Goal: Task Accomplishment & Management: Manage account settings

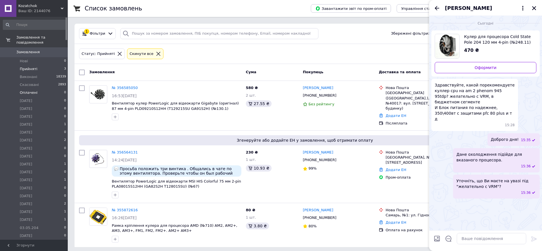
click at [36, 89] on li "Оплачені 0" at bounding box center [34, 93] width 69 height 8
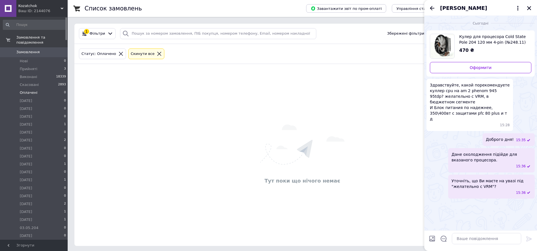
click at [534, 8] on div "Максим Нікішаєв" at bounding box center [481, 8] width 113 height 16
click at [528, 9] on icon "Закрити" at bounding box center [529, 8] width 5 height 5
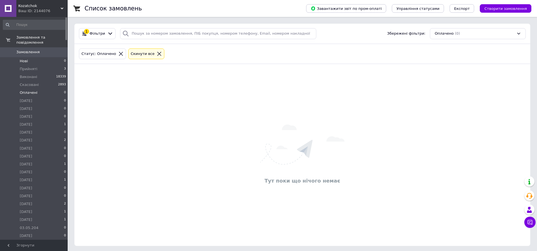
click at [25, 59] on span "Нові" at bounding box center [24, 61] width 8 height 5
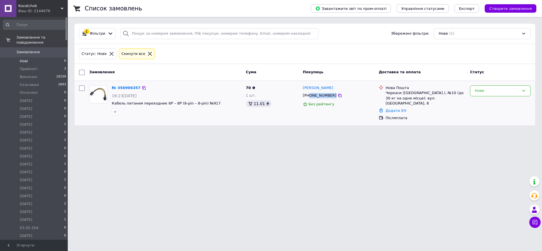
drag, startPoint x: 339, startPoint y: 95, endPoint x: 310, endPoint y: 97, distance: 29.4
click at [310, 97] on div "+380636922180" at bounding box center [338, 96] width 73 height 6
copy div "0636922180"
click at [324, 88] on link "Валентин Дюкарев" at bounding box center [318, 87] width 30 height 5
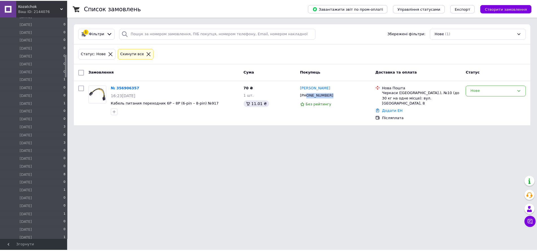
scroll to position [395, 0]
click at [31, 173] on span "[DATE]" at bounding box center [26, 175] width 12 height 5
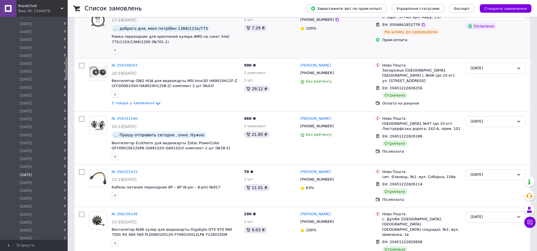
scroll to position [85, 0]
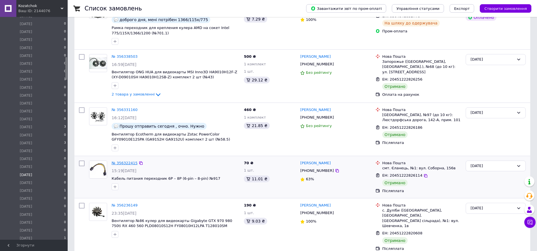
click at [125, 162] on link "№ 356322415" at bounding box center [125, 163] width 26 height 4
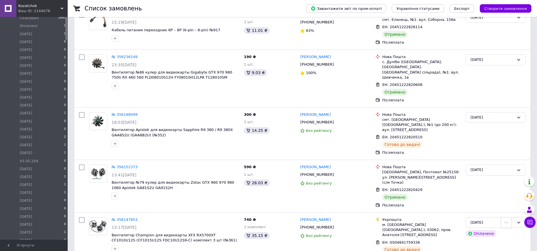
scroll to position [0, 0]
click at [30, 57] on li "Нові 0" at bounding box center [34, 61] width 69 height 8
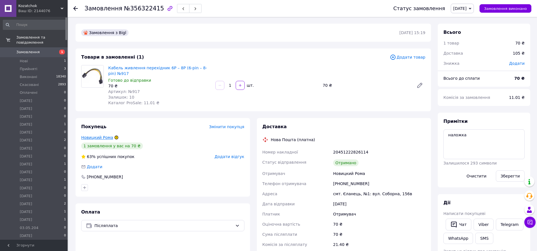
click at [103, 139] on link "Новицкий Рома" at bounding box center [97, 137] width 32 height 5
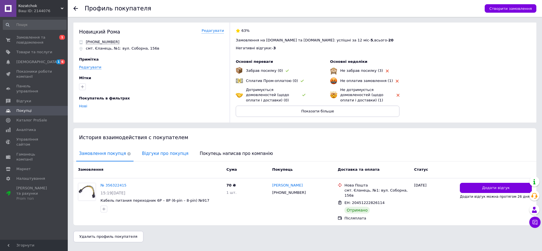
click at [152, 156] on span "Відгуки про покупця" at bounding box center [165, 154] width 52 height 14
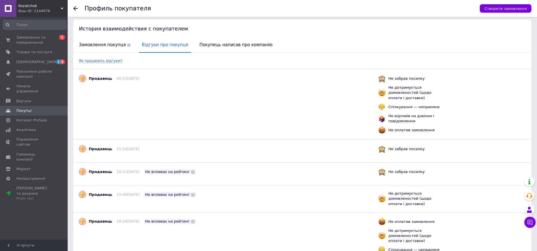
scroll to position [50, 0]
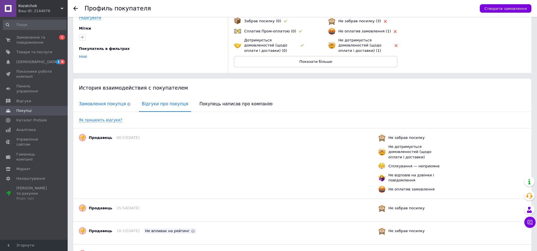
click at [112, 102] on span "Замовлення покупця" at bounding box center [104, 104] width 57 height 14
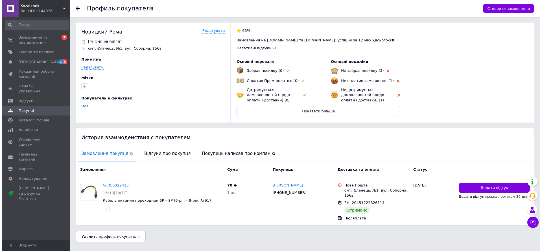
scroll to position [0, 0]
